Goal: Transaction & Acquisition: Purchase product/service

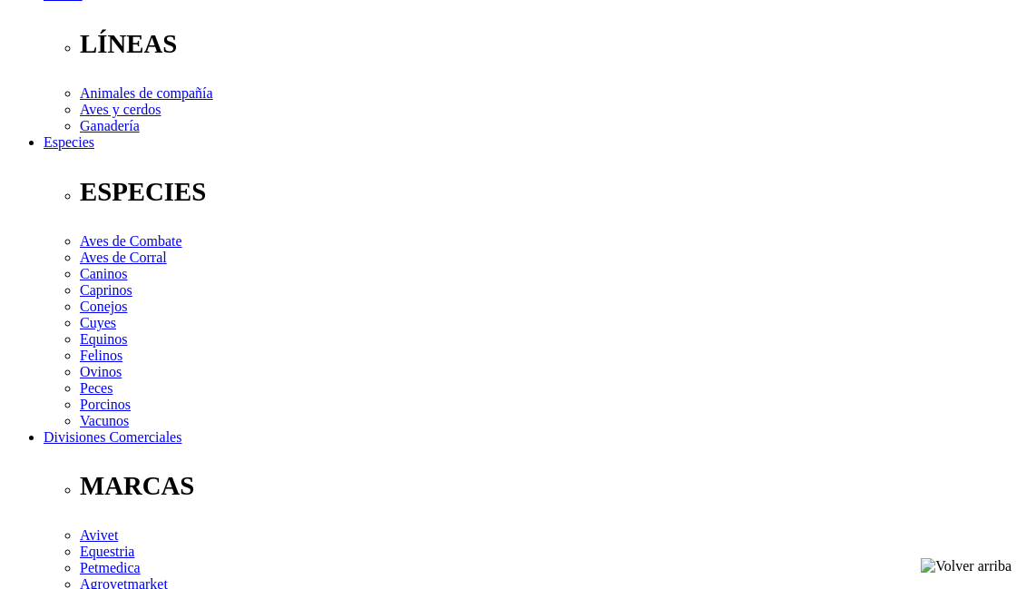
scroll to position [544, 0]
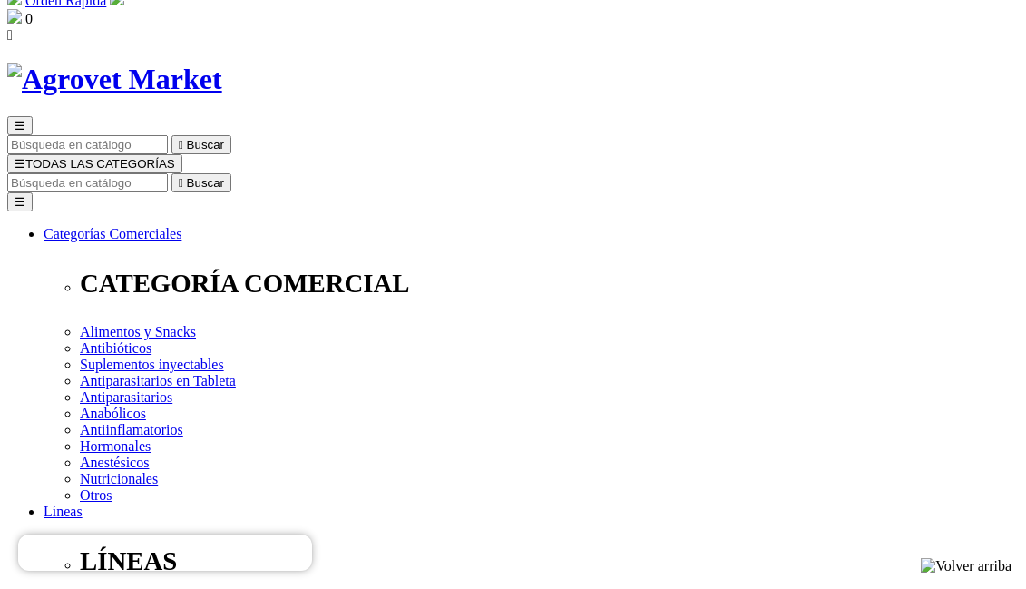
scroll to position [36, 0]
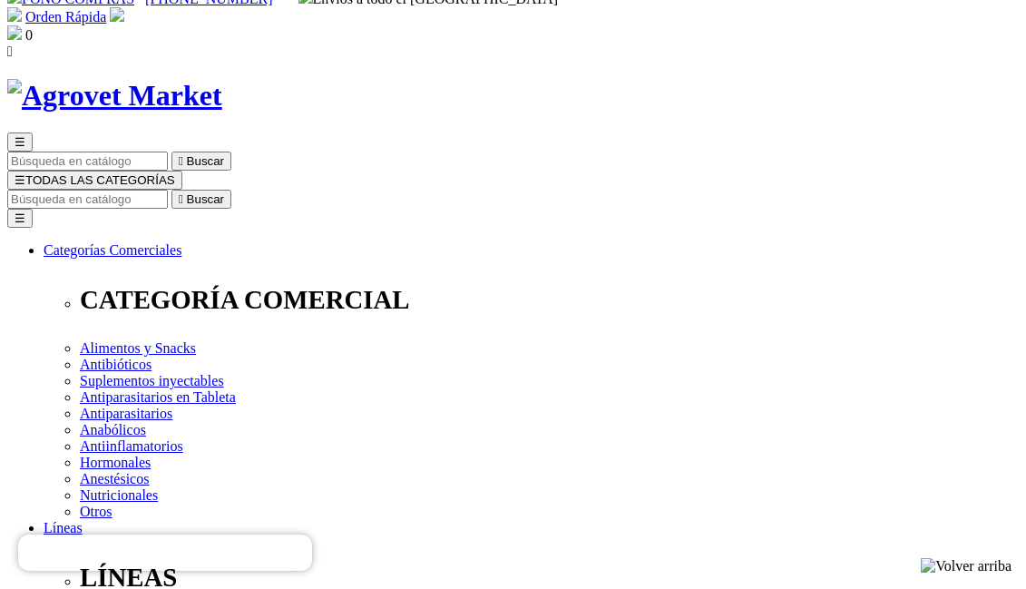
click at [168, 190] on input "Buscar" at bounding box center [87, 199] width 161 height 19
type input "boldemax"
click at [275, 190] on button " Buscar" at bounding box center [305, 199] width 60 height 19
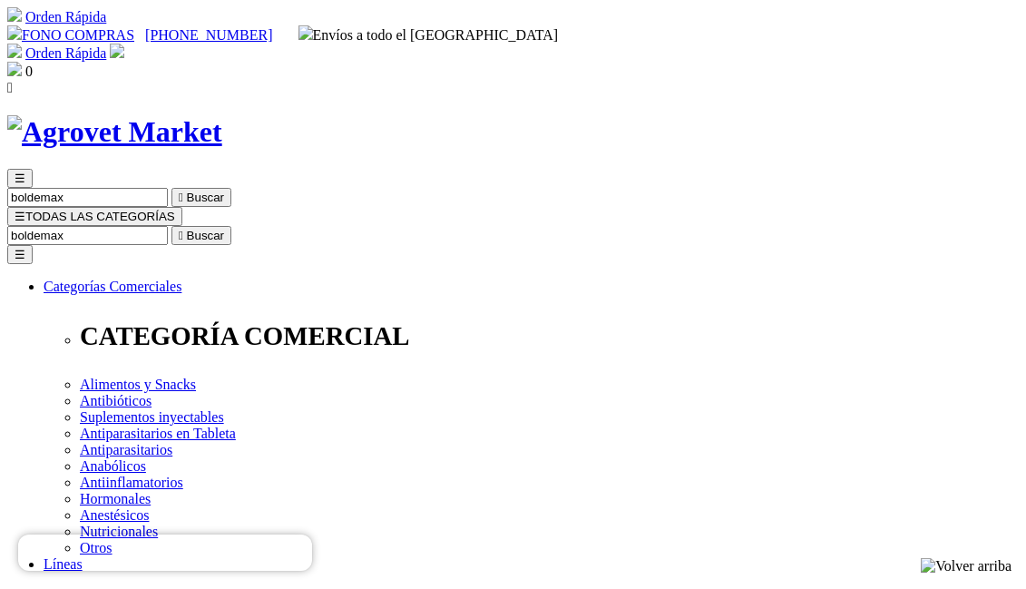
click at [25, 210] on span "☰" at bounding box center [20, 217] width 11 height 14
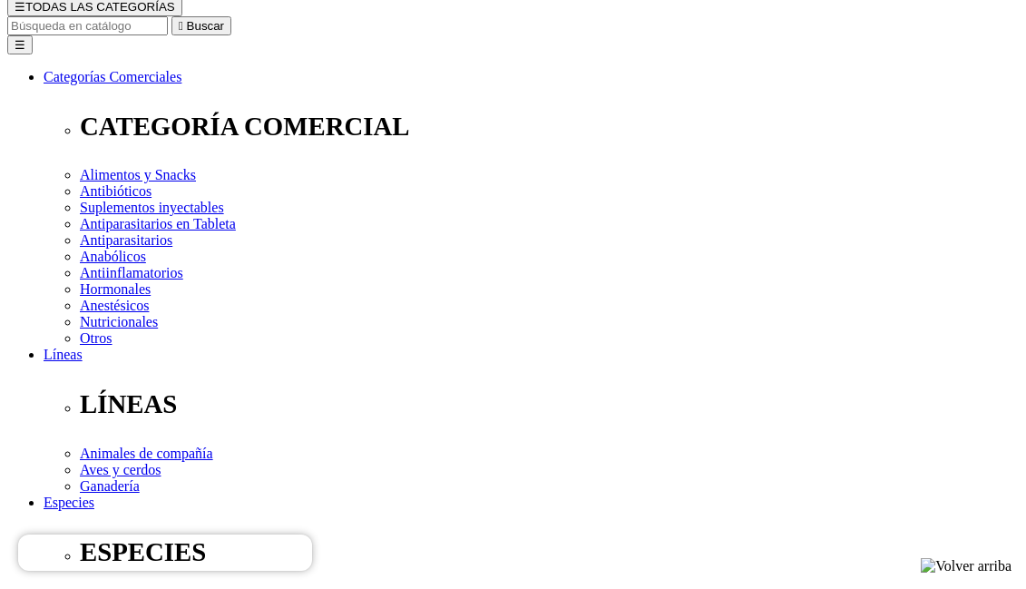
scroll to position [181, 0]
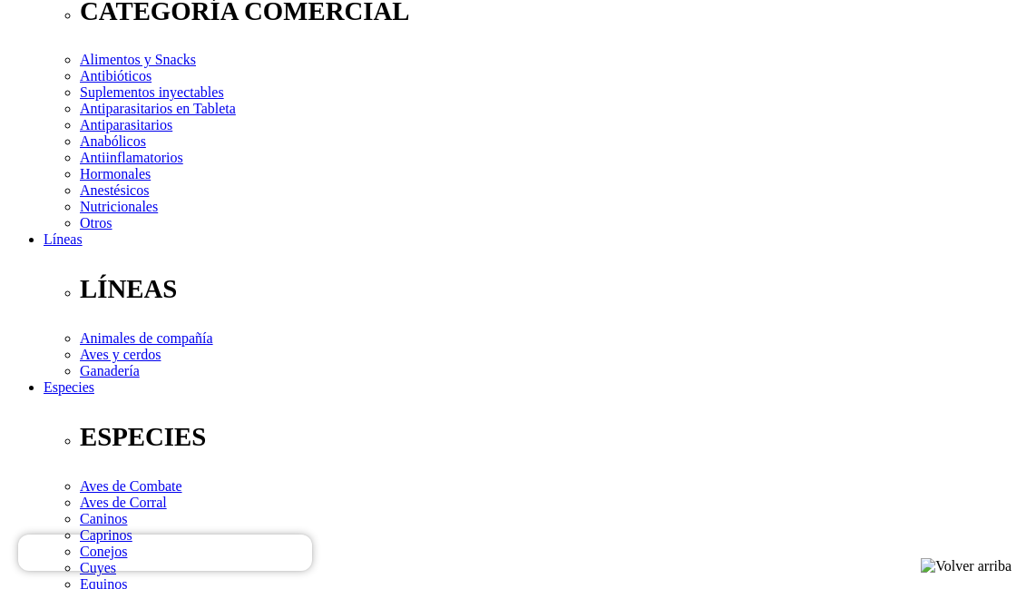
scroll to position [327, 0]
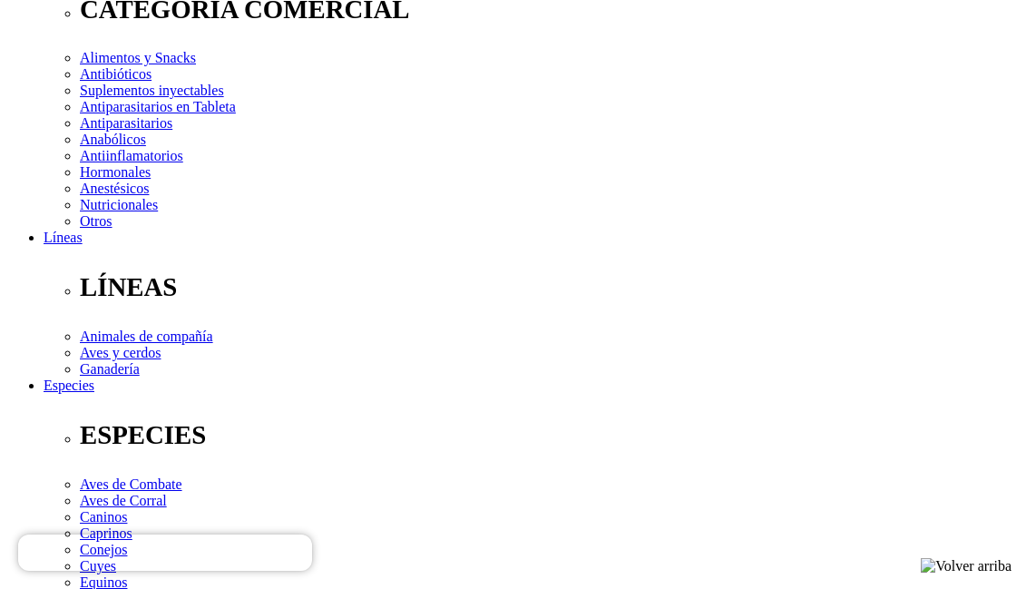
select select "3"
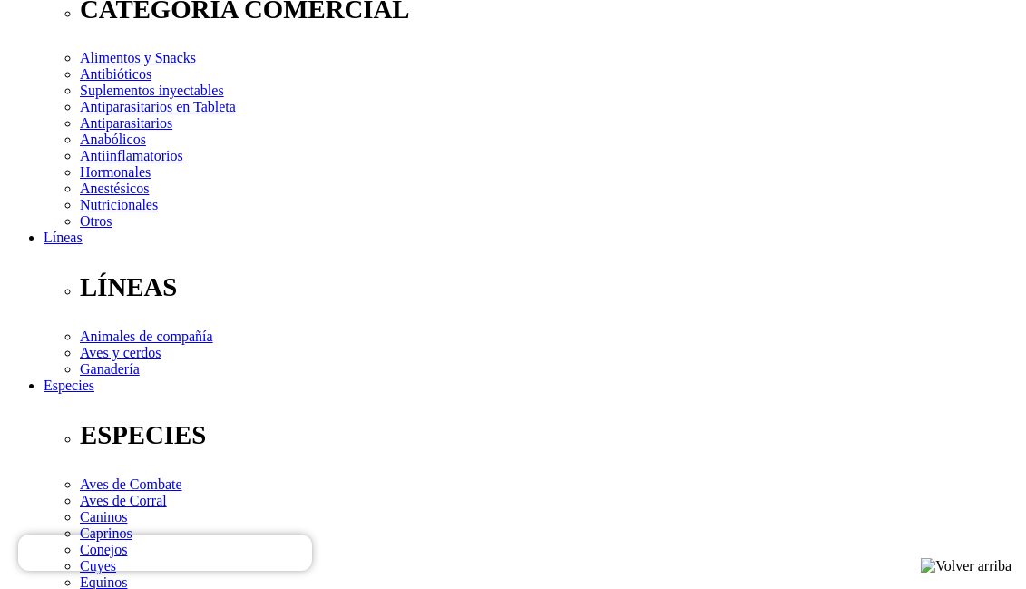
select select "3"
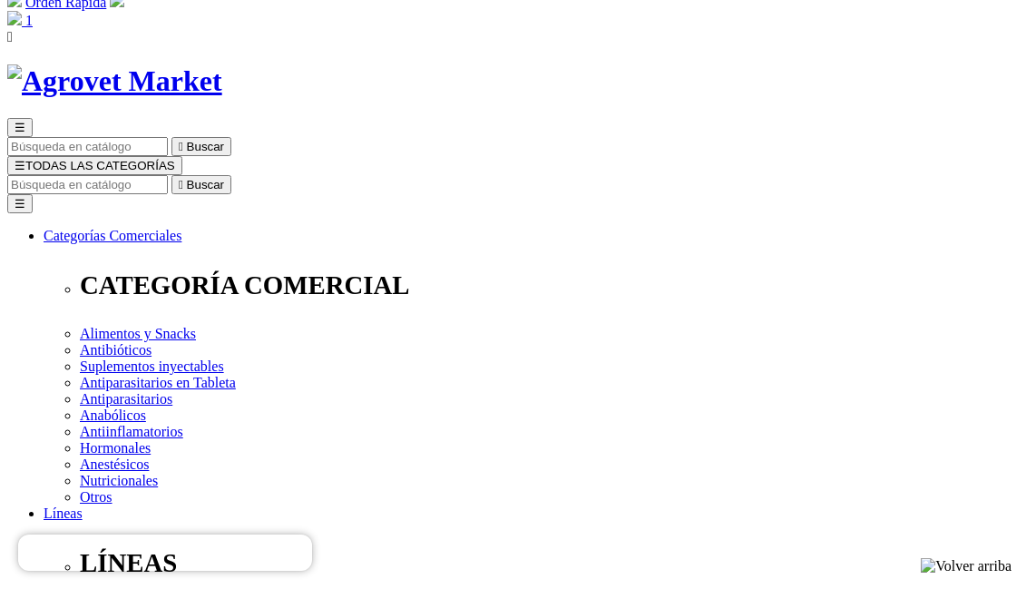
scroll to position [0, 0]
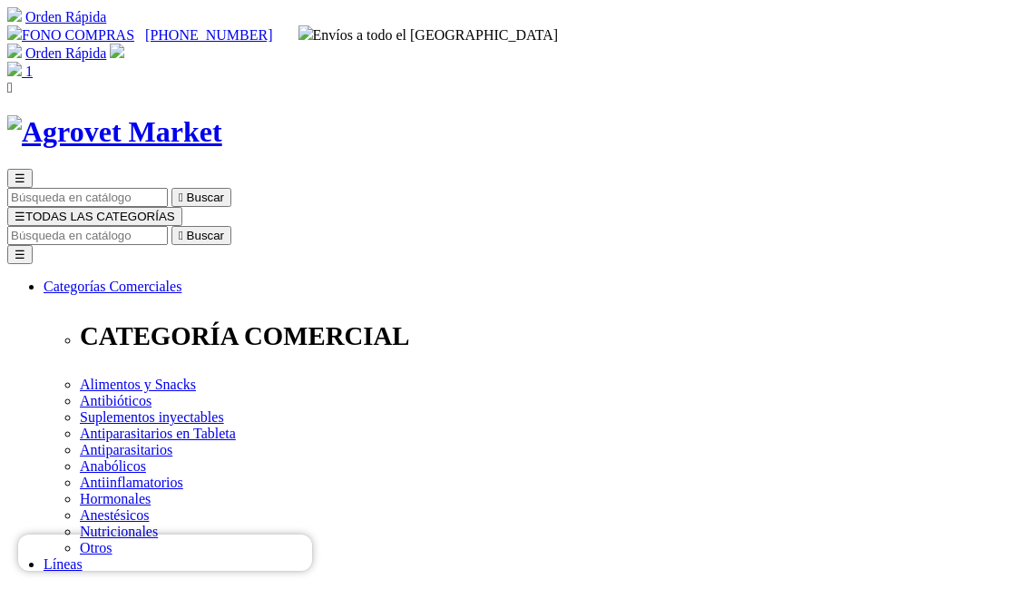
scroll to position [36, 0]
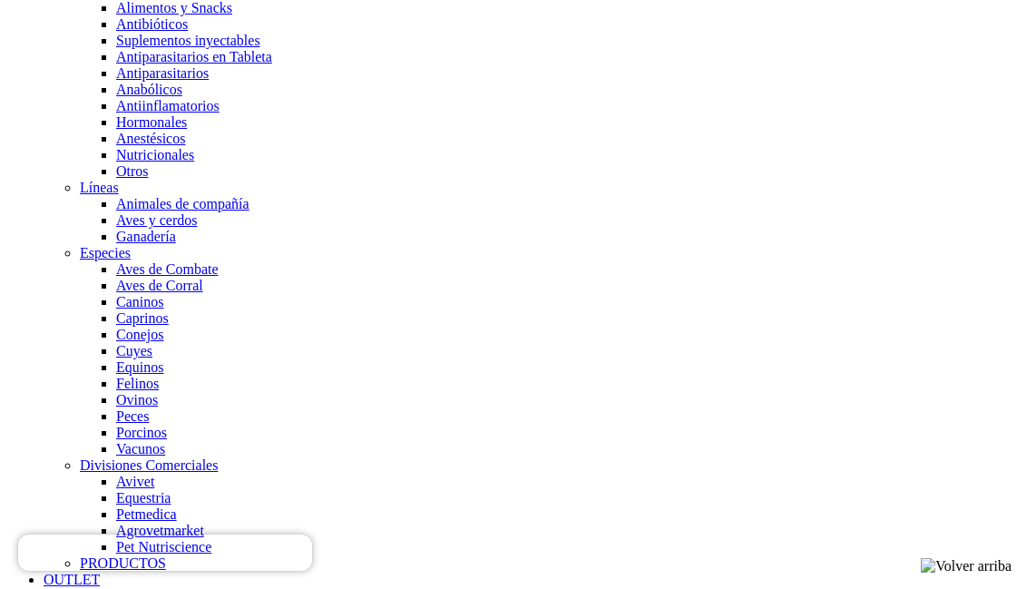
scroll to position [1379, 0]
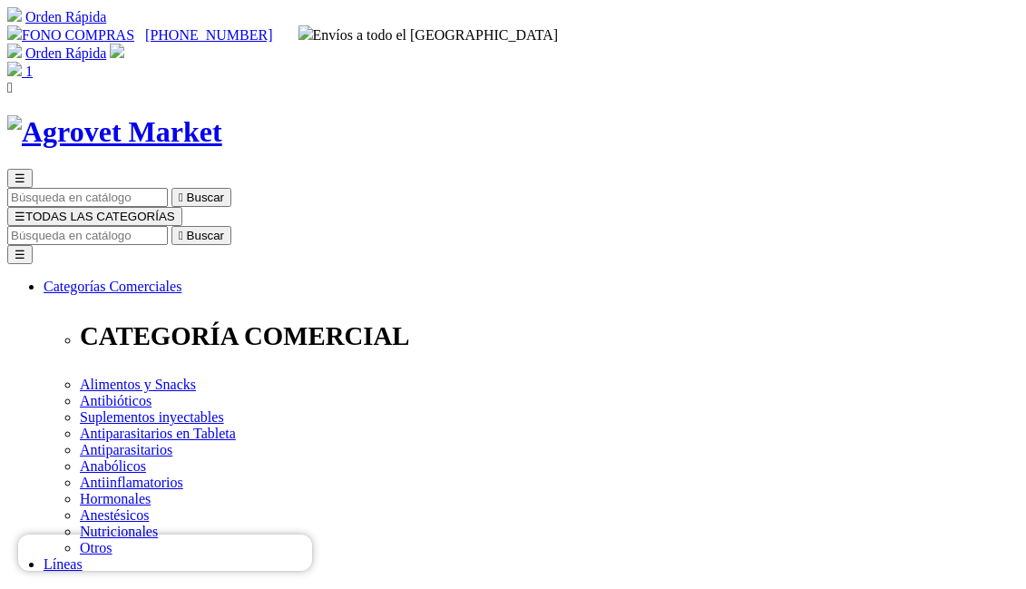
scroll to position [34, 0]
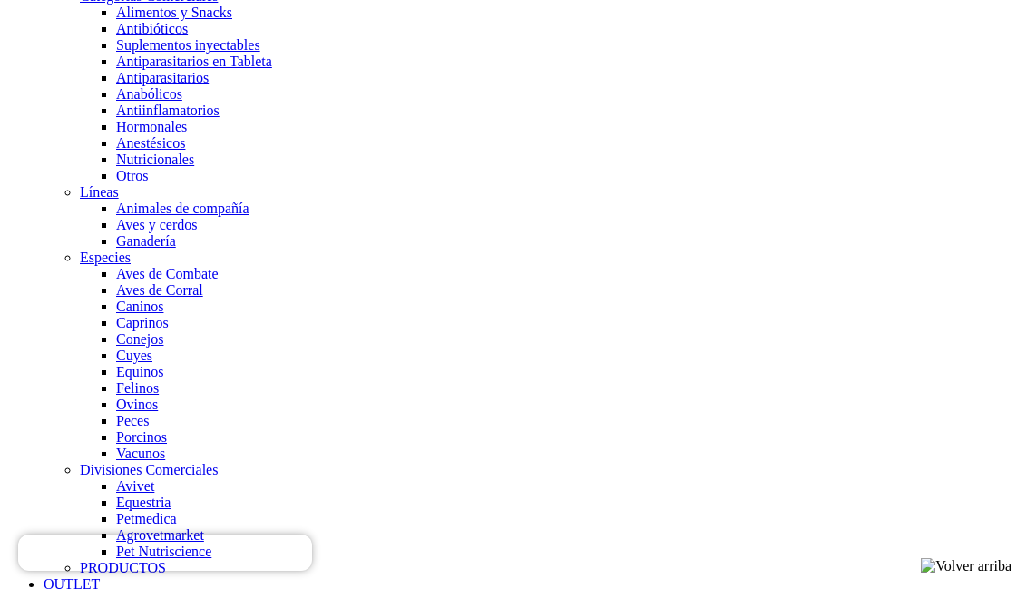
scroll to position [1379, 0]
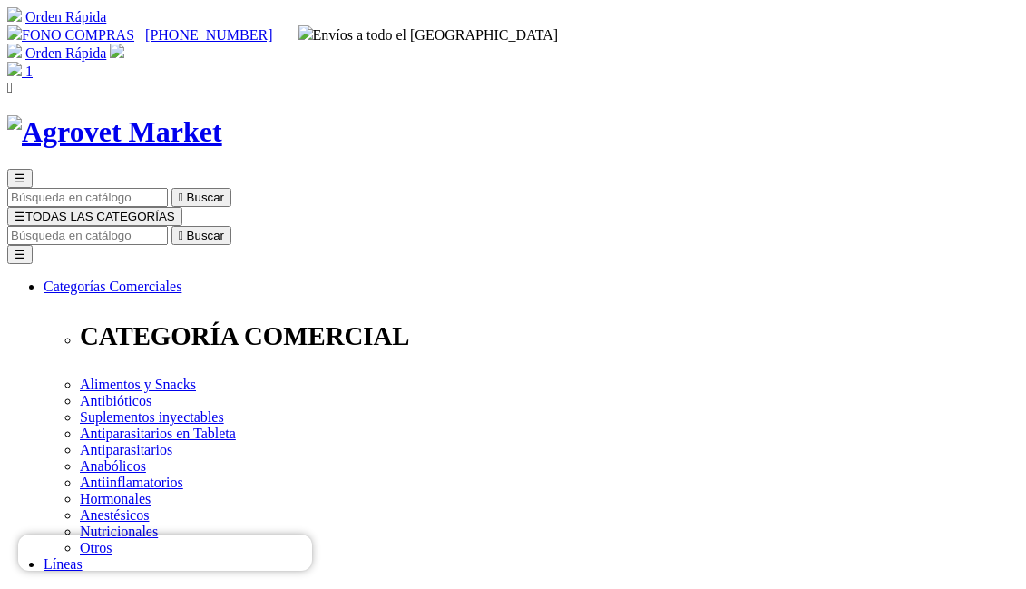
scroll to position [34, 0]
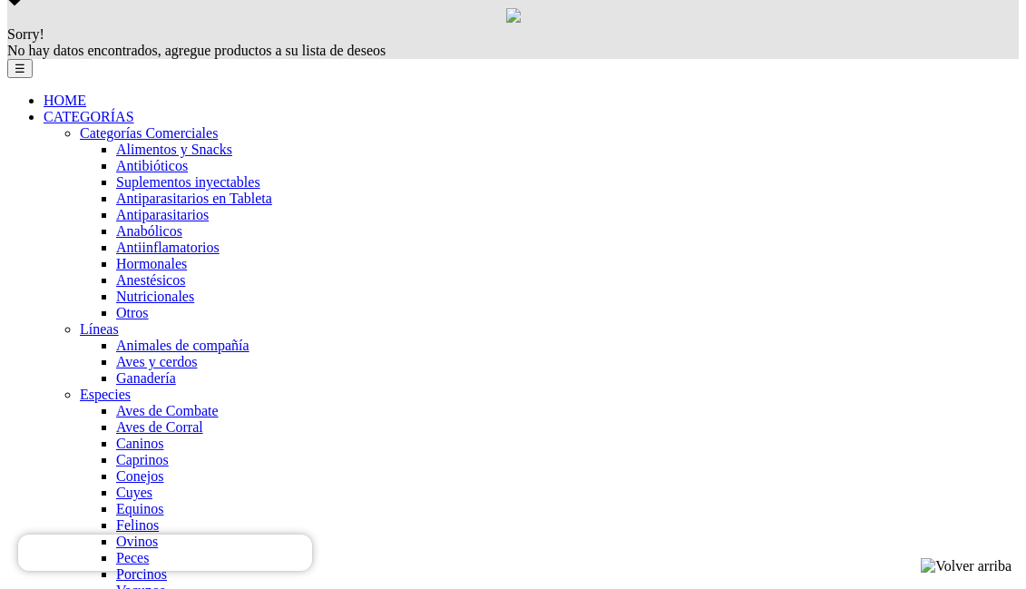
scroll to position [1270, 0]
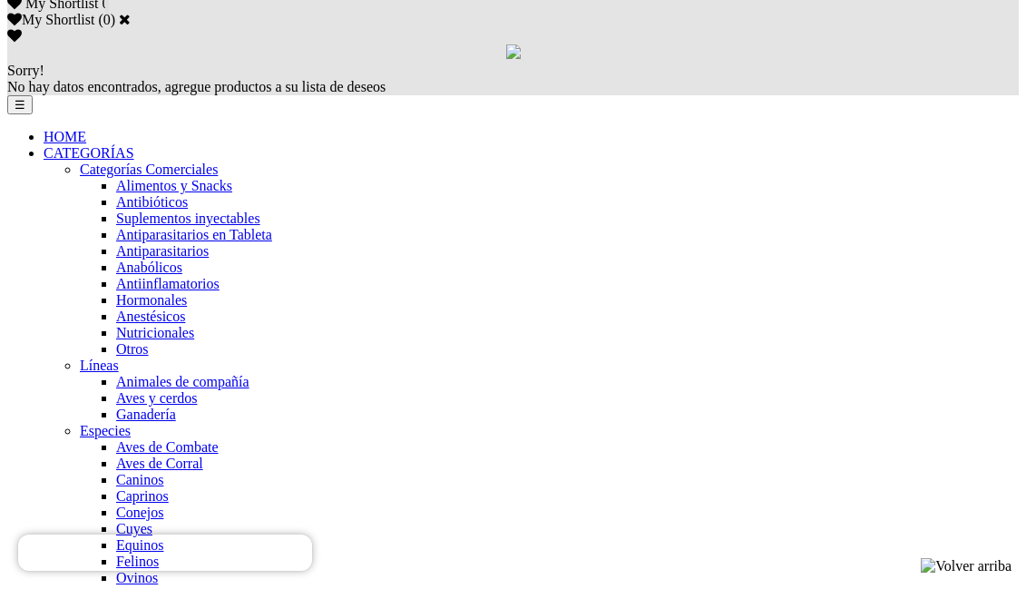
scroll to position [1234, 0]
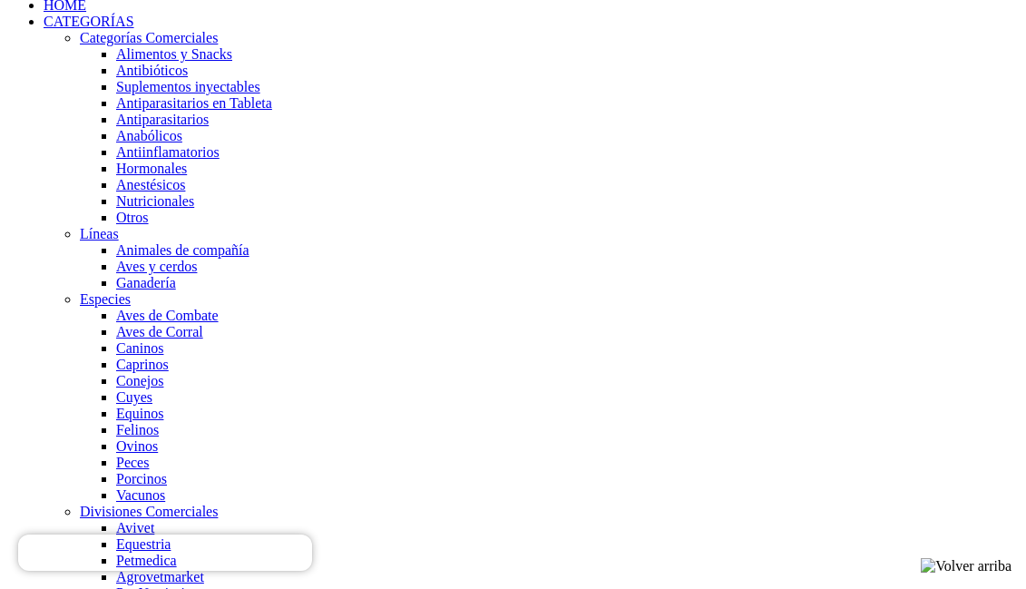
scroll to position [1342, 0]
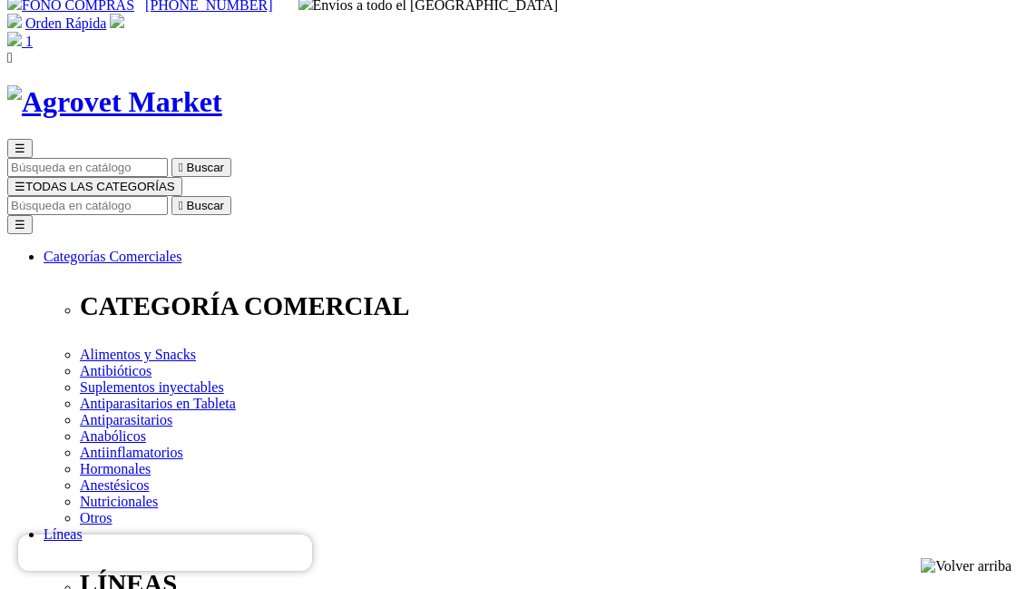
scroll to position [36, 0]
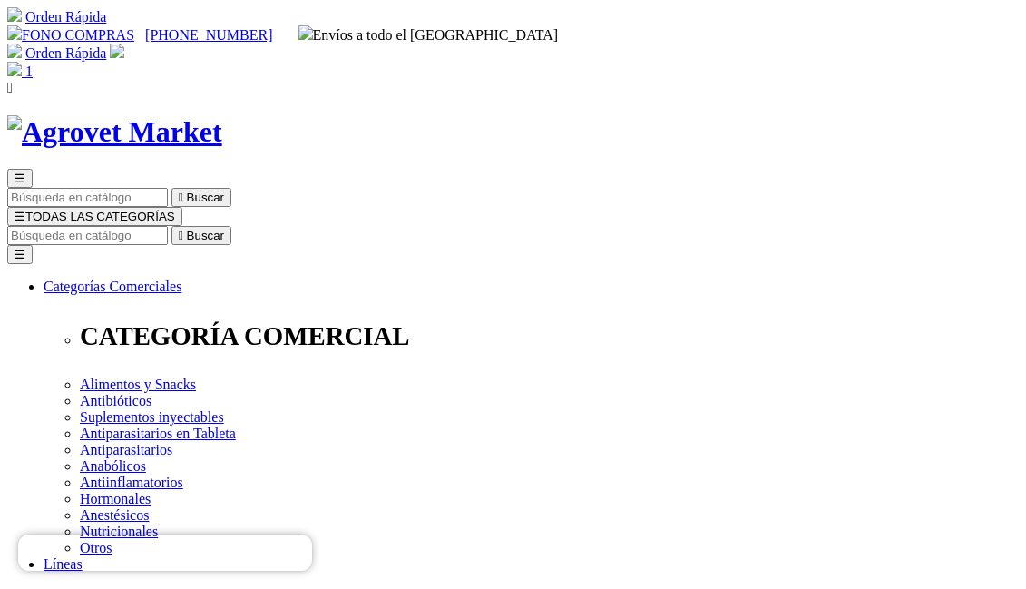
click at [33, 63] on span "1" at bounding box center [28, 70] width 7 height 15
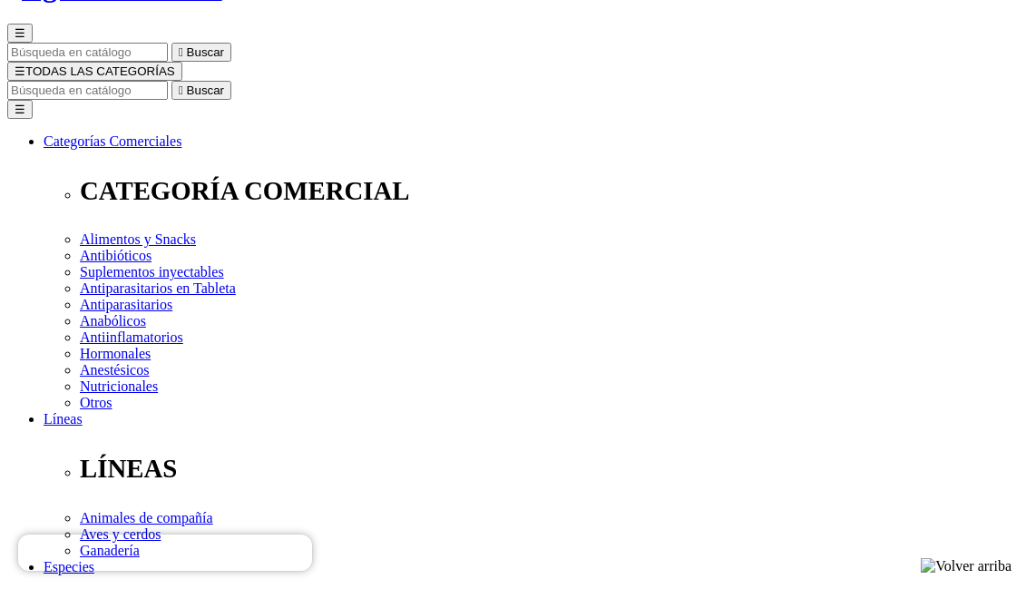
scroll to position [218, 0]
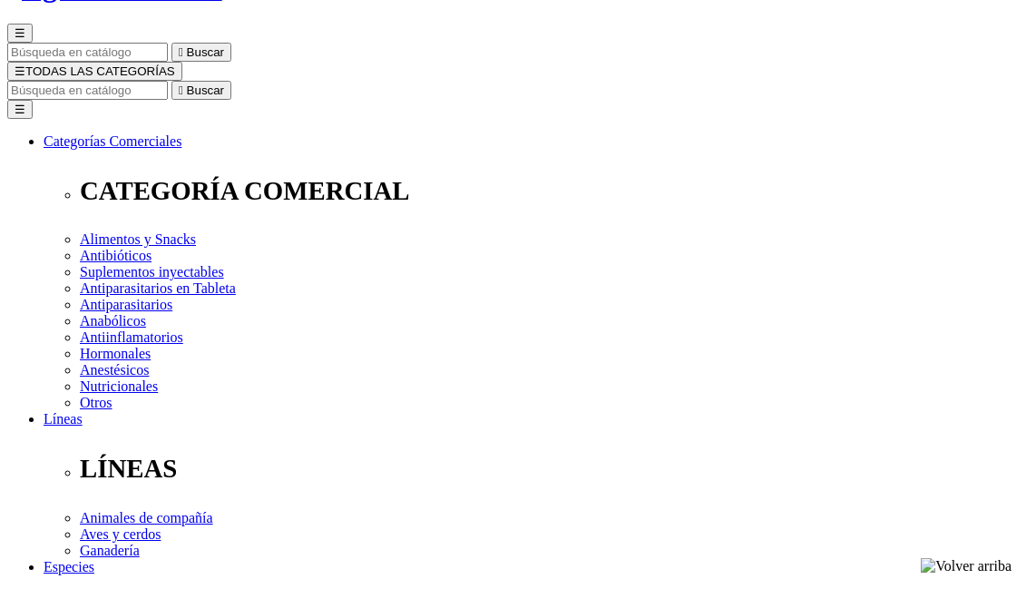
scroll to position [181, 0]
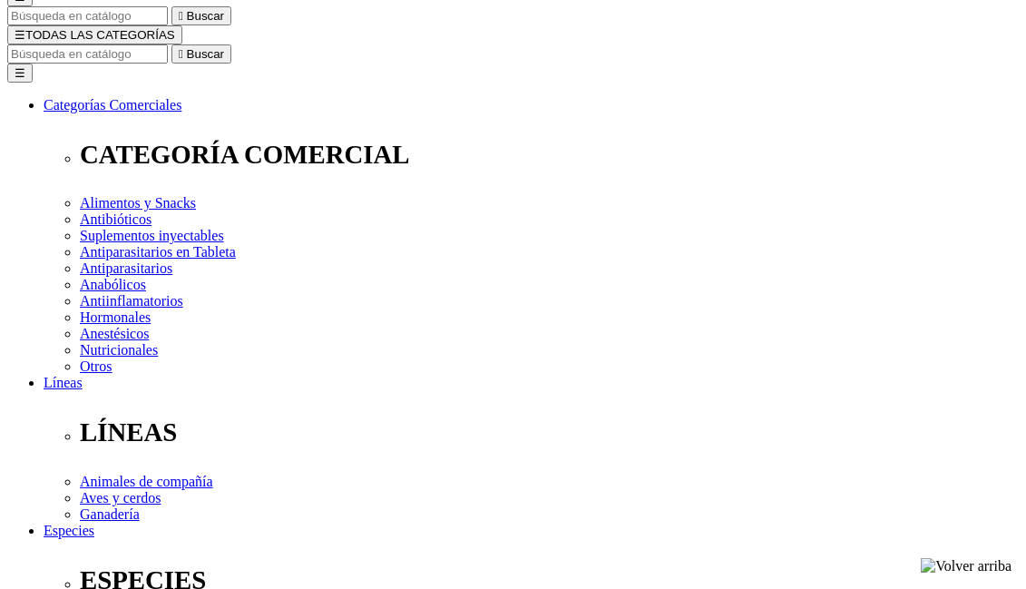
radio input "true"
type input "[PERSON_NAME]"
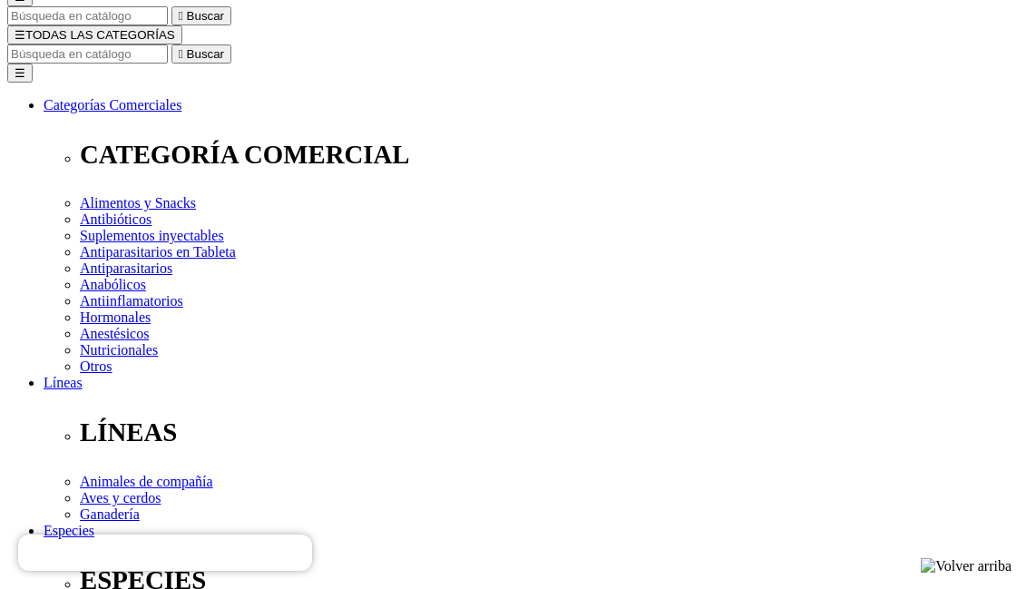
type input "[PERSON_NAME]"
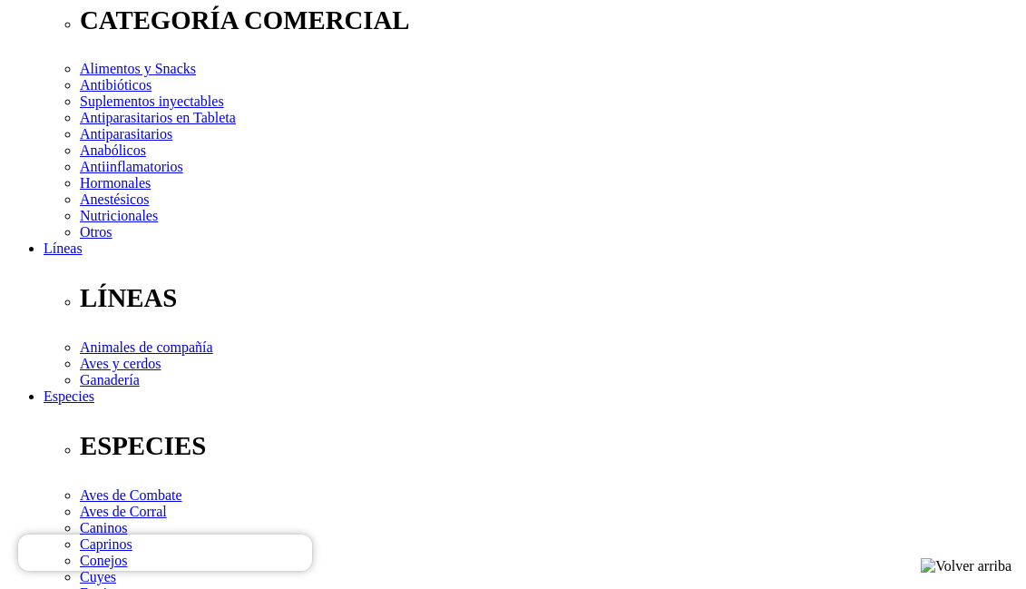
scroll to position [327, 0]
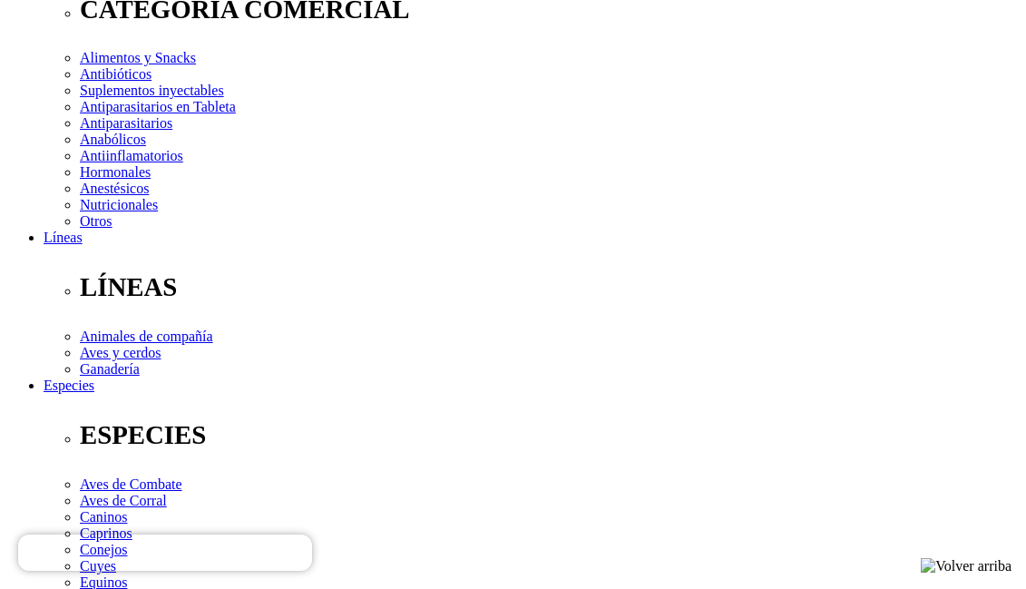
select select "DNI"
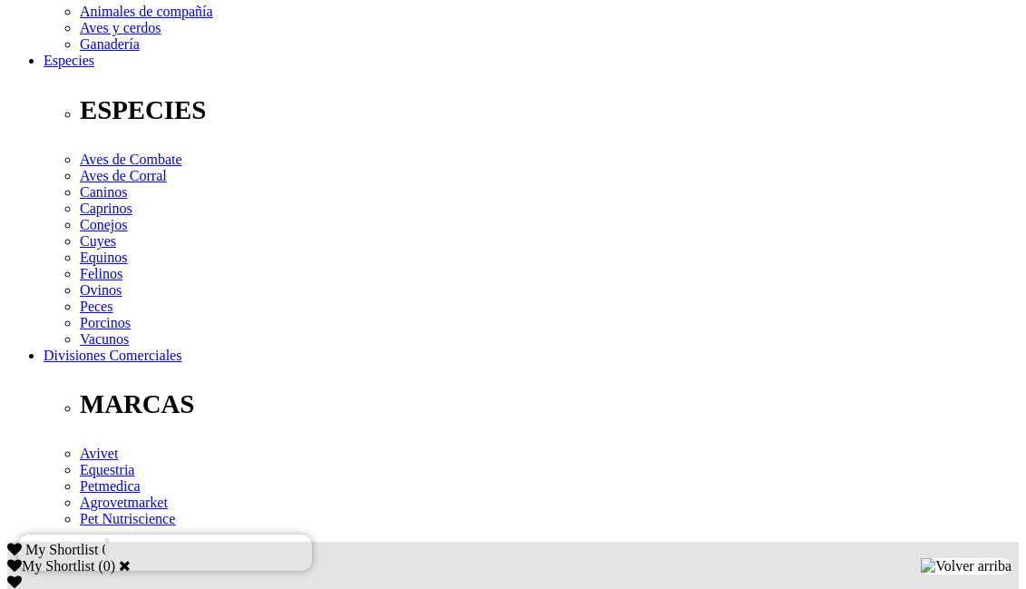
scroll to position [653, 0]
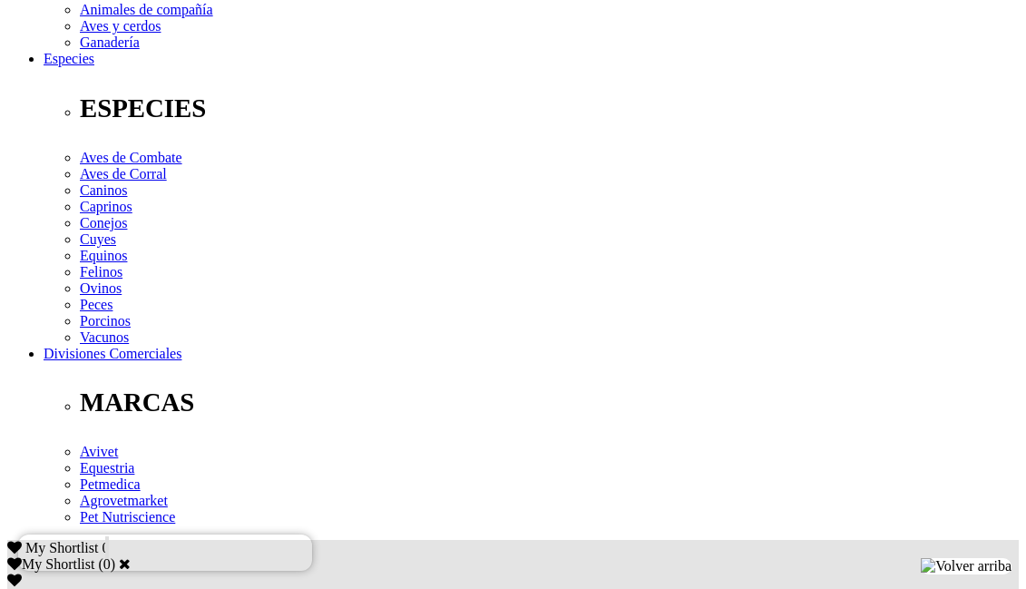
type input "3651951"
select select "Criador_de_caballos"
type input "3"
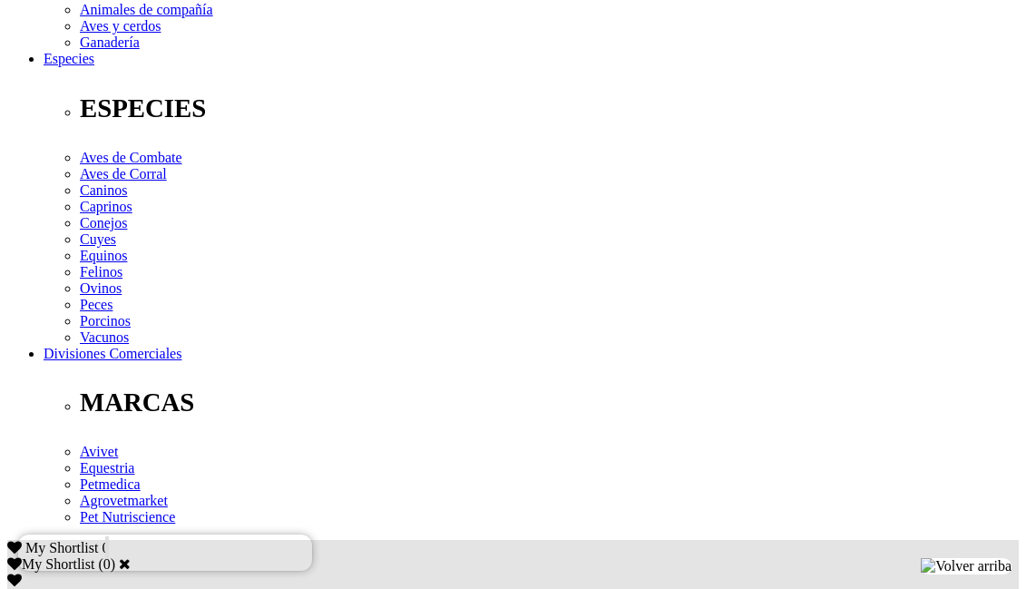
type input "0"
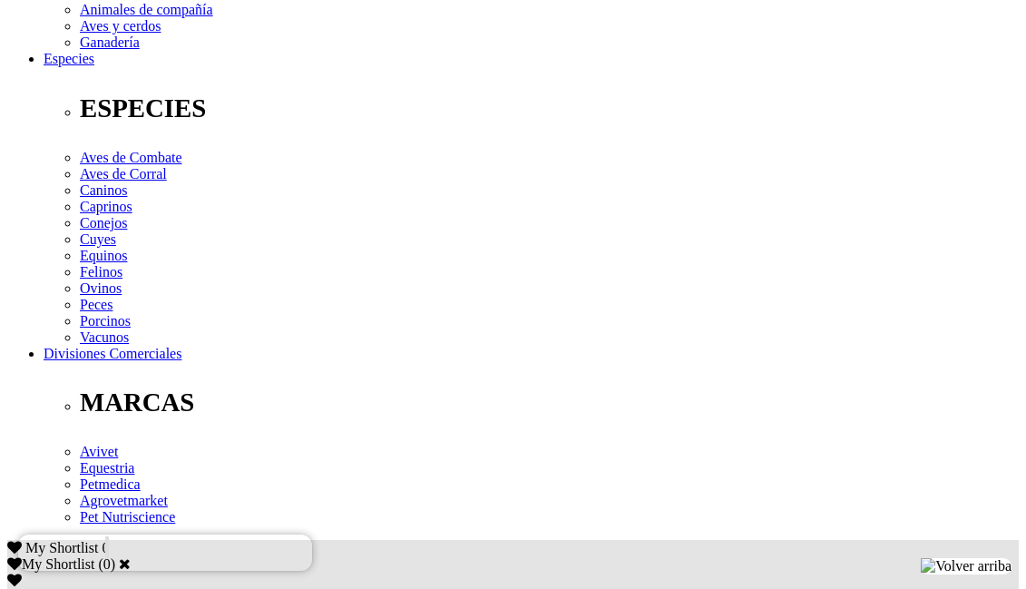
type input "03651951"
type input "[EMAIL_ADDRESS][DOMAIN_NAME]"
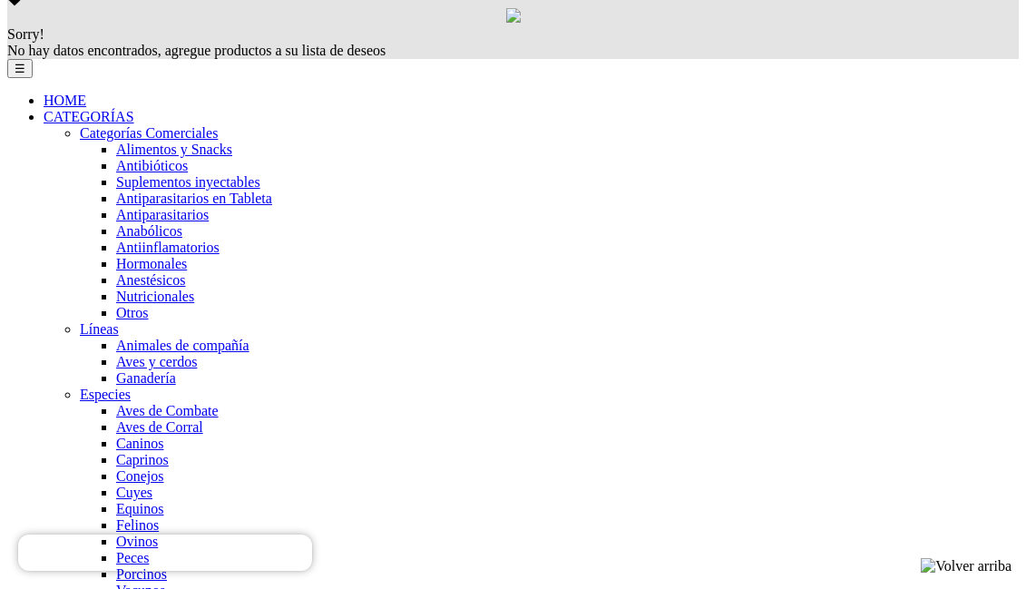
scroll to position [1238, 0]
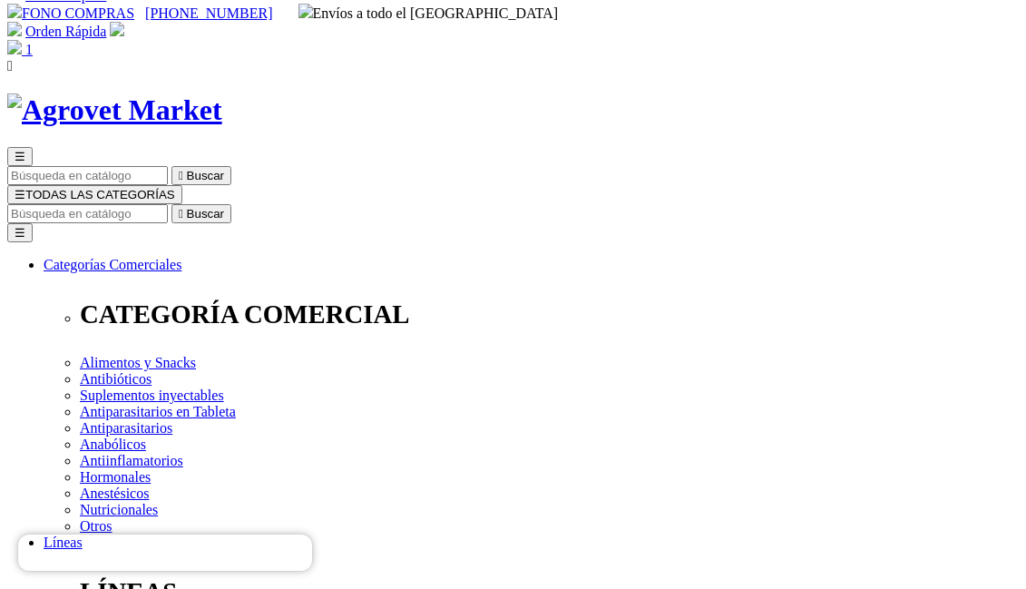
scroll to position [0, 0]
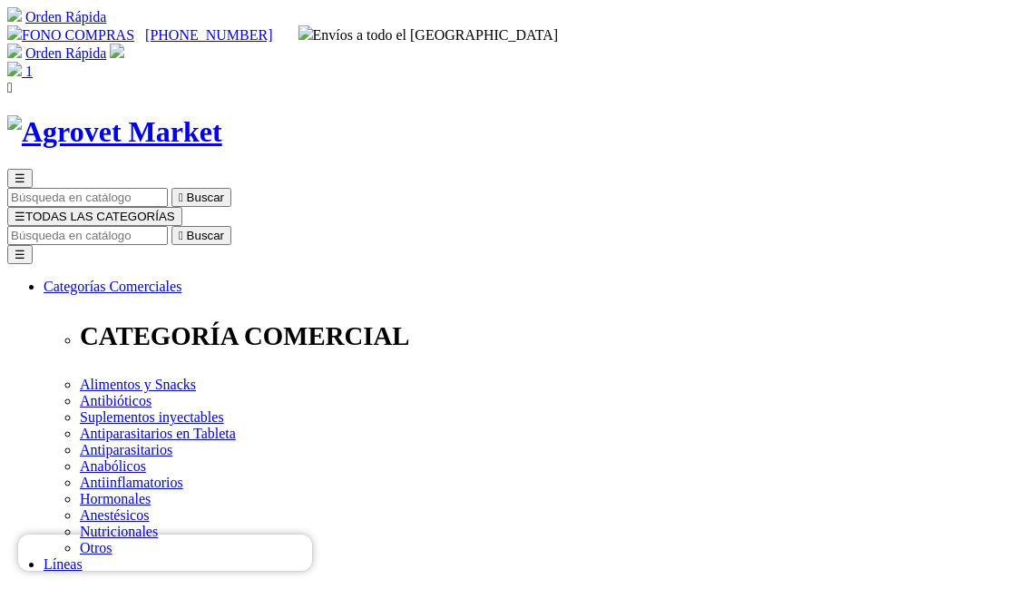
click at [313, 25] on img at bounding box center [305, 32] width 15 height 15
click at [124, 44] on img at bounding box center [117, 51] width 15 height 15
